Goal: Task Accomplishment & Management: Manage account settings

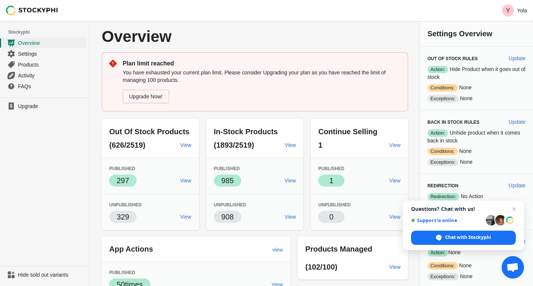
click at [134, 97] on link "Upgrade Now!" at bounding box center [146, 96] width 46 height 13
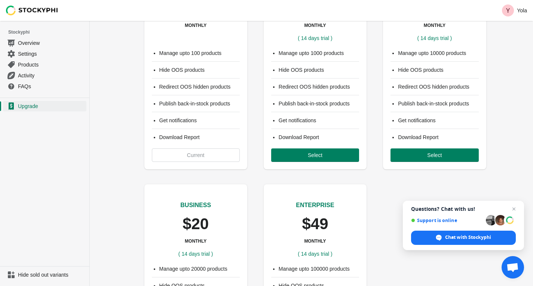
scroll to position [42, 0]
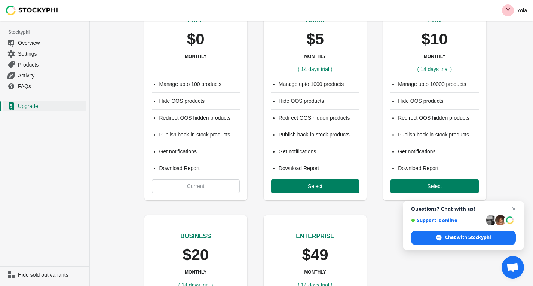
click at [433, 183] on span "Select" at bounding box center [434, 186] width 15 height 6
